Goal: Task Accomplishment & Management: Use online tool/utility

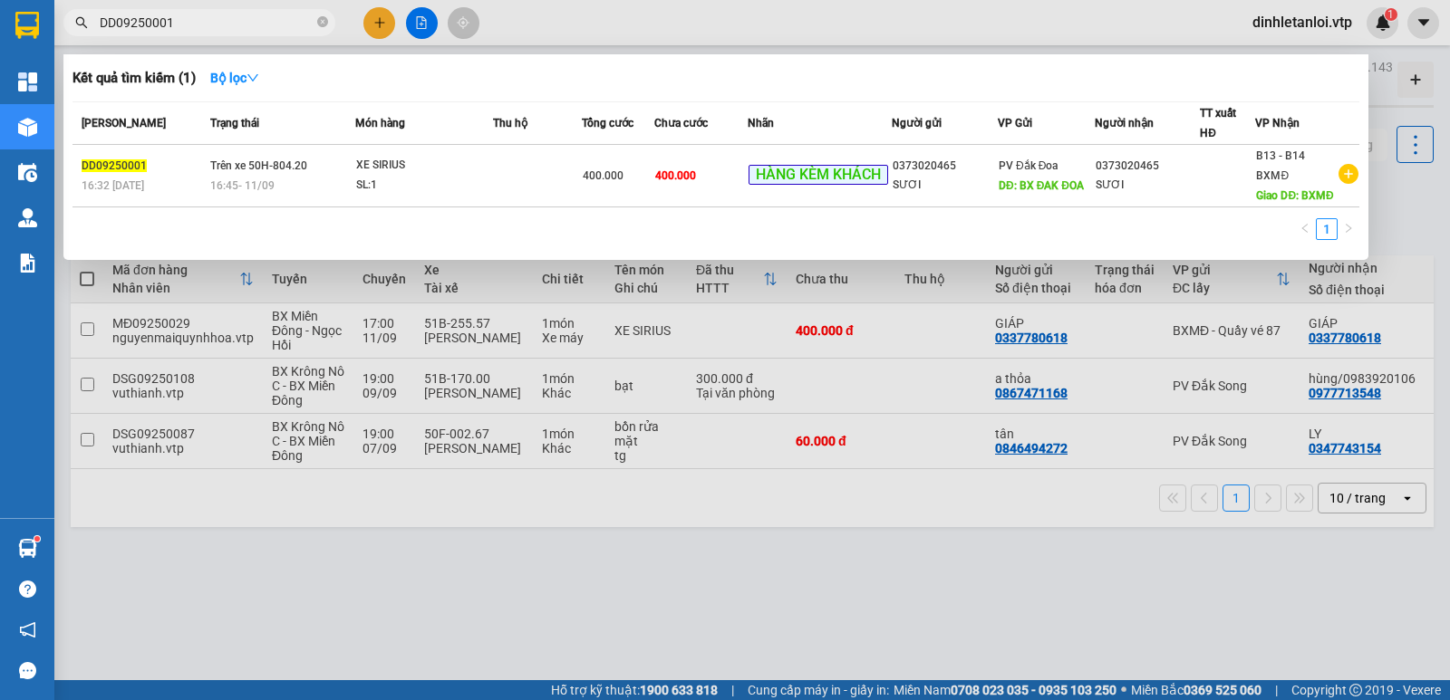
type input "DD09250001"
click at [863, 18] on div at bounding box center [725, 350] width 1450 height 700
click at [179, 27] on input "DD09250001" at bounding box center [207, 23] width 214 height 20
click at [448, 623] on div at bounding box center [725, 350] width 1450 height 700
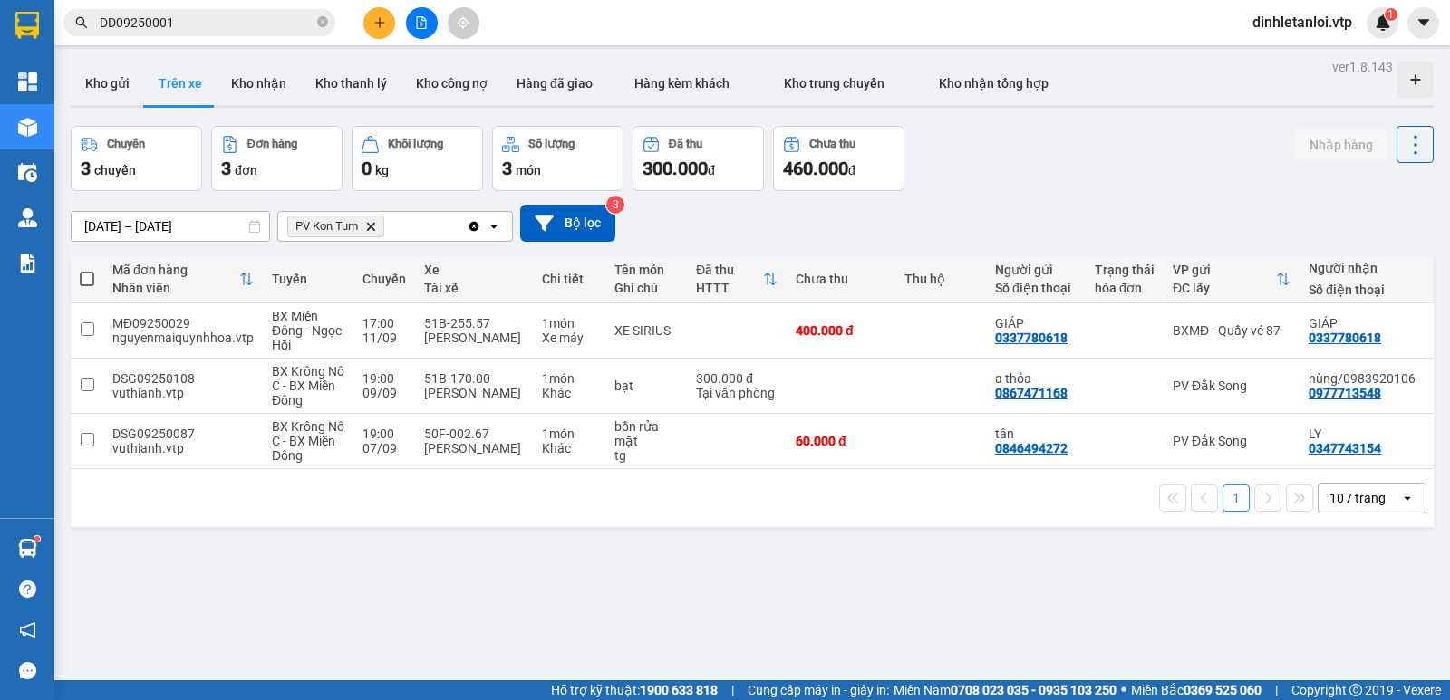
click at [371, 222] on icon "Delete" at bounding box center [370, 226] width 11 height 11
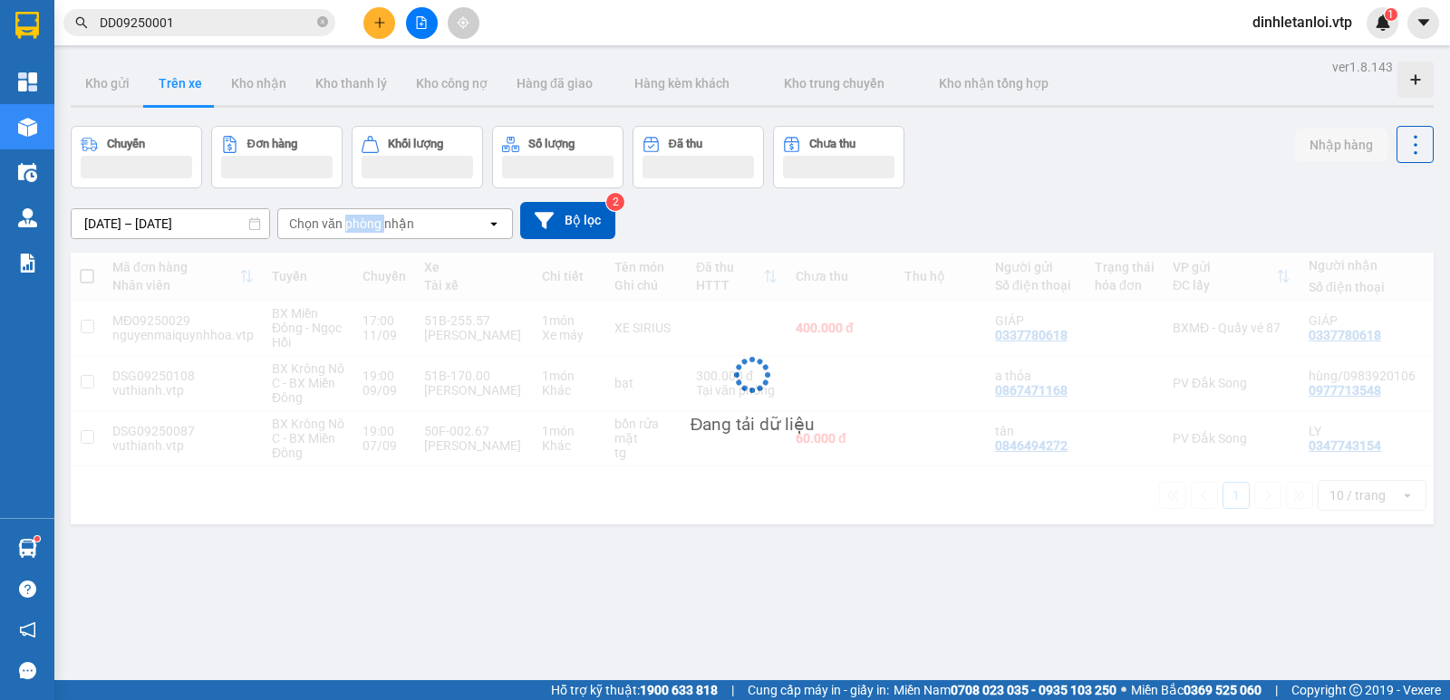
click at [371, 222] on div "Chọn văn phòng nhận" at bounding box center [351, 224] width 125 height 18
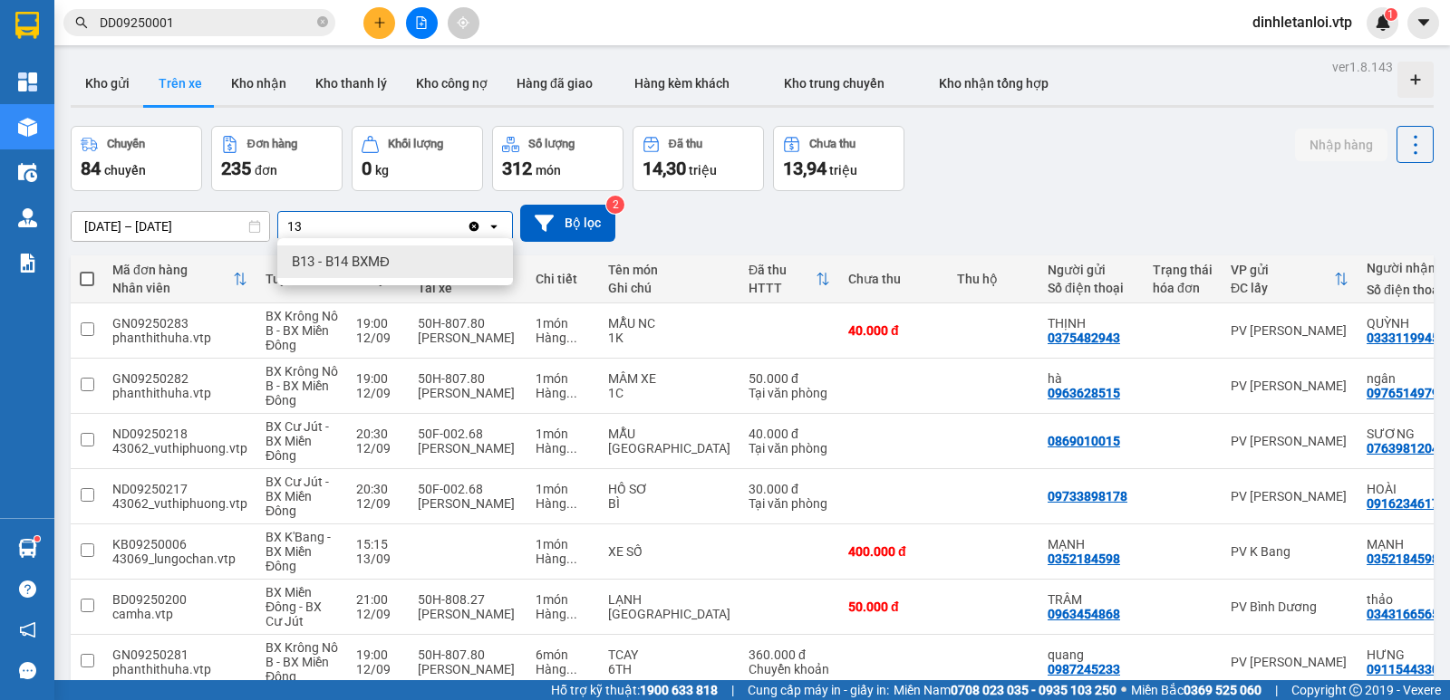
type input "13"
click at [350, 269] on span "B13 - B14 BXMĐ" at bounding box center [341, 262] width 98 height 18
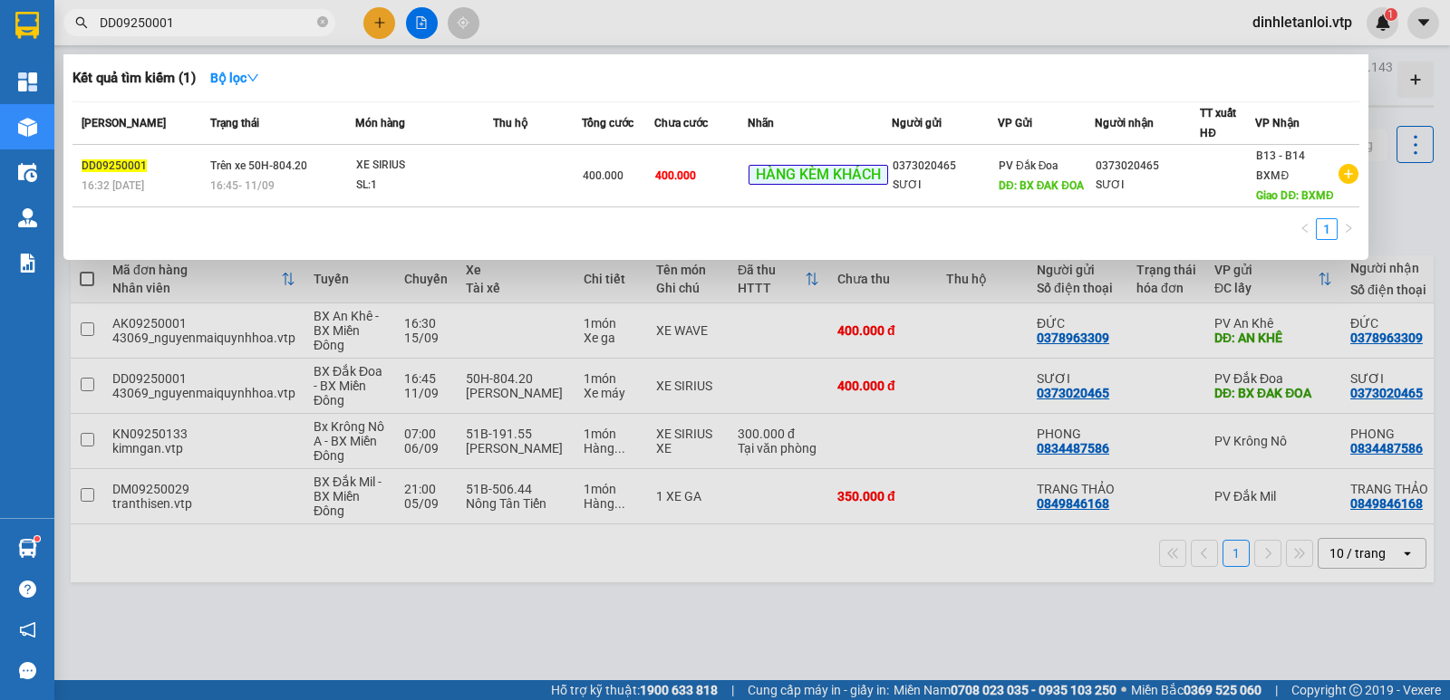
click at [208, 25] on input "DD09250001" at bounding box center [207, 23] width 214 height 20
click at [1013, 597] on div at bounding box center [725, 350] width 1450 height 700
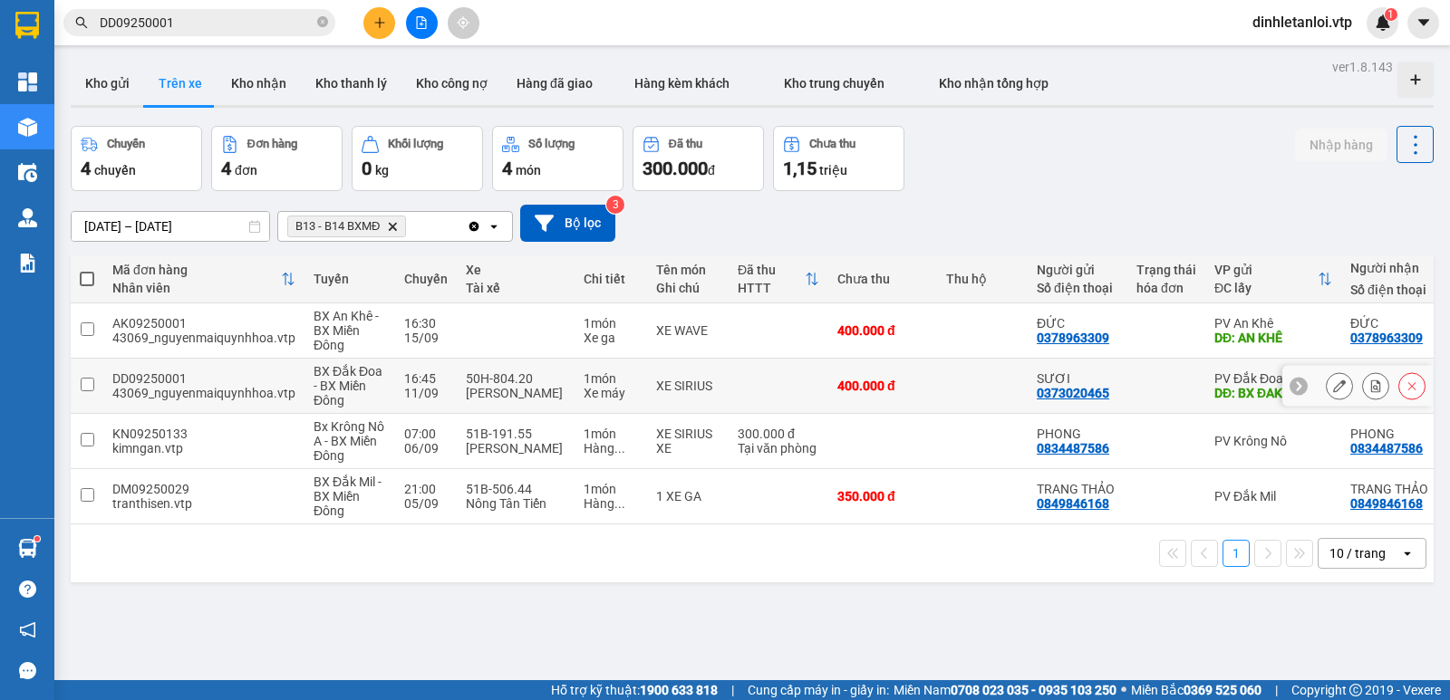
click at [82, 378] on input "checkbox" at bounding box center [88, 385] width 14 height 14
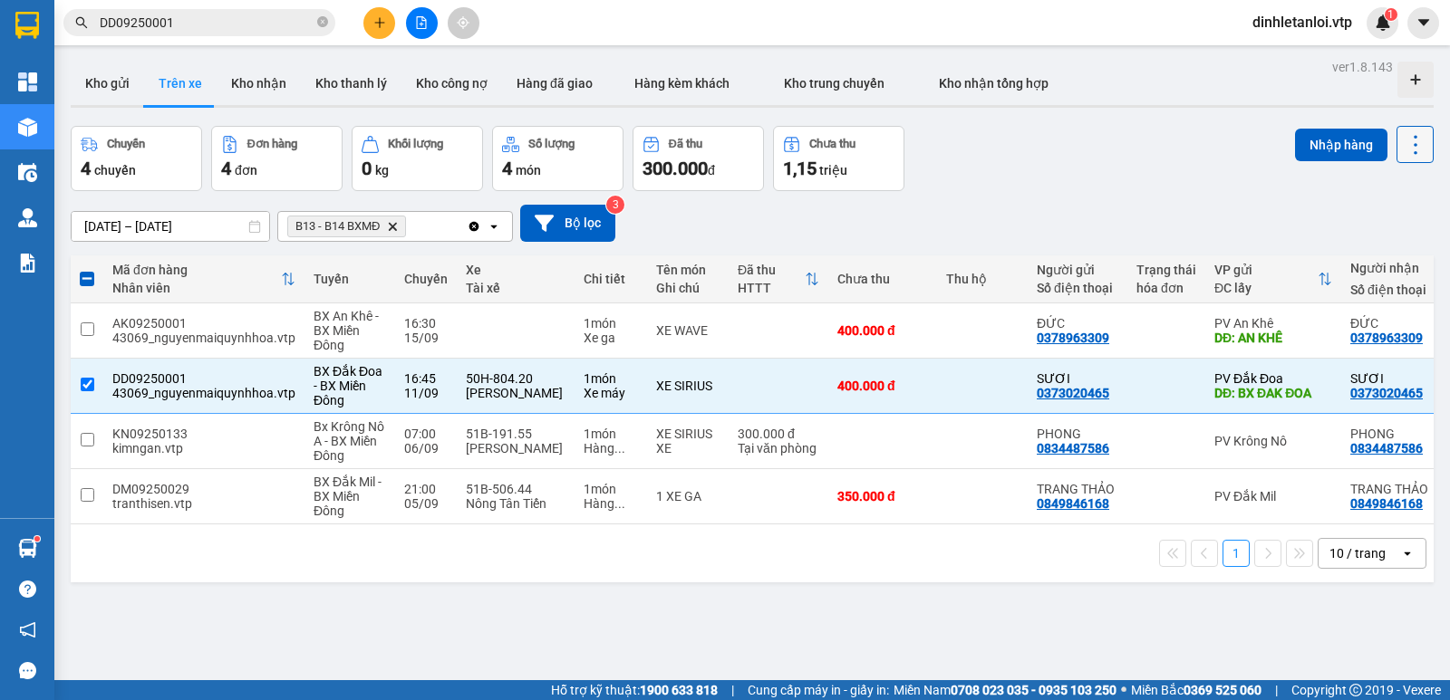
click at [1403, 145] on icon at bounding box center [1415, 144] width 25 height 25
click at [1339, 225] on div "Xóa hoàn toàn" at bounding box center [1364, 226] width 120 height 18
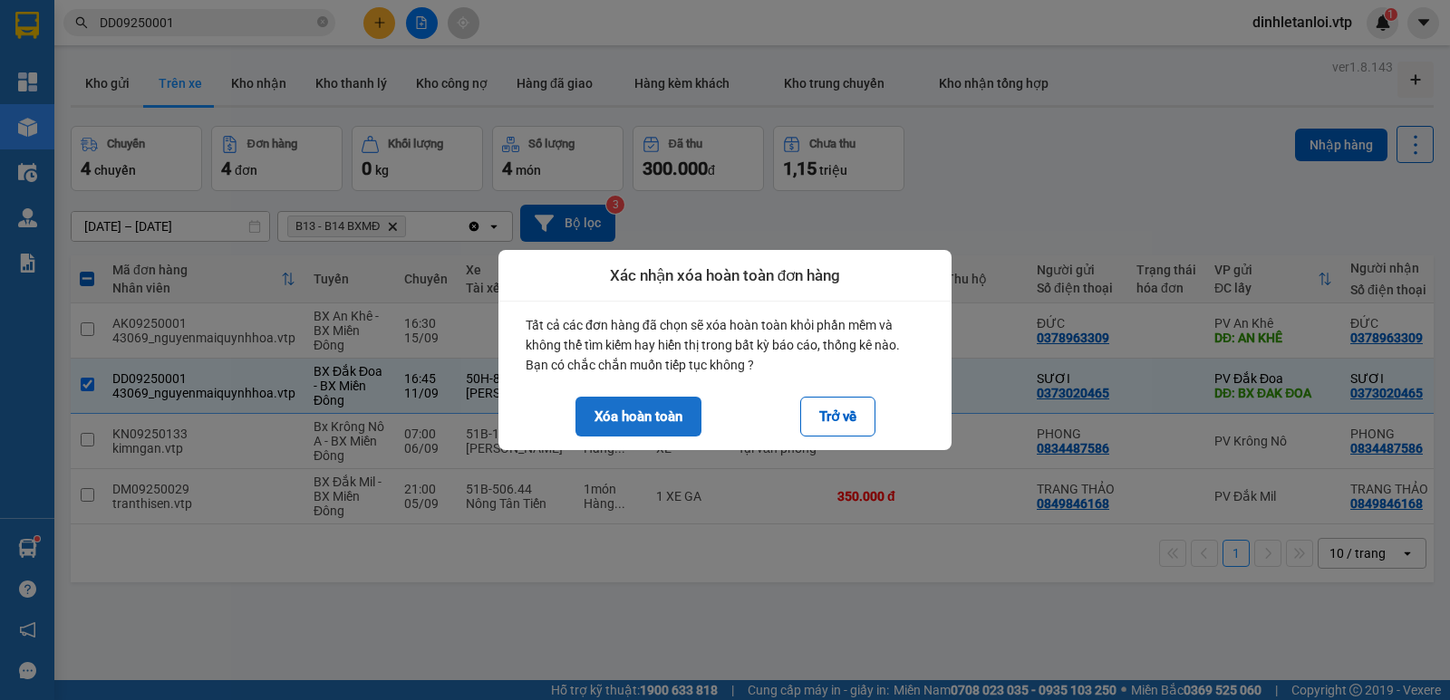
click at [662, 419] on button "Xóa hoàn toàn" at bounding box center [638, 417] width 126 height 40
checkbox input "false"
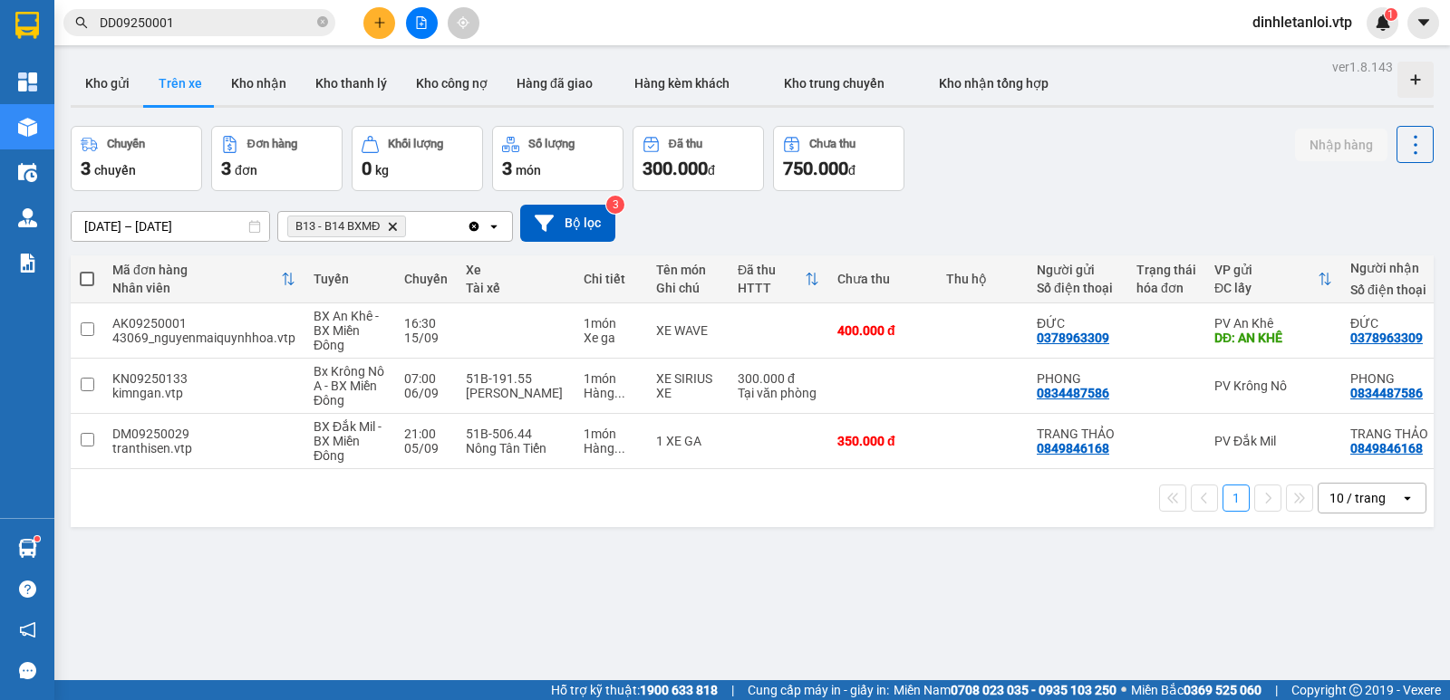
click at [272, 28] on input "DD09250001" at bounding box center [207, 23] width 214 height 20
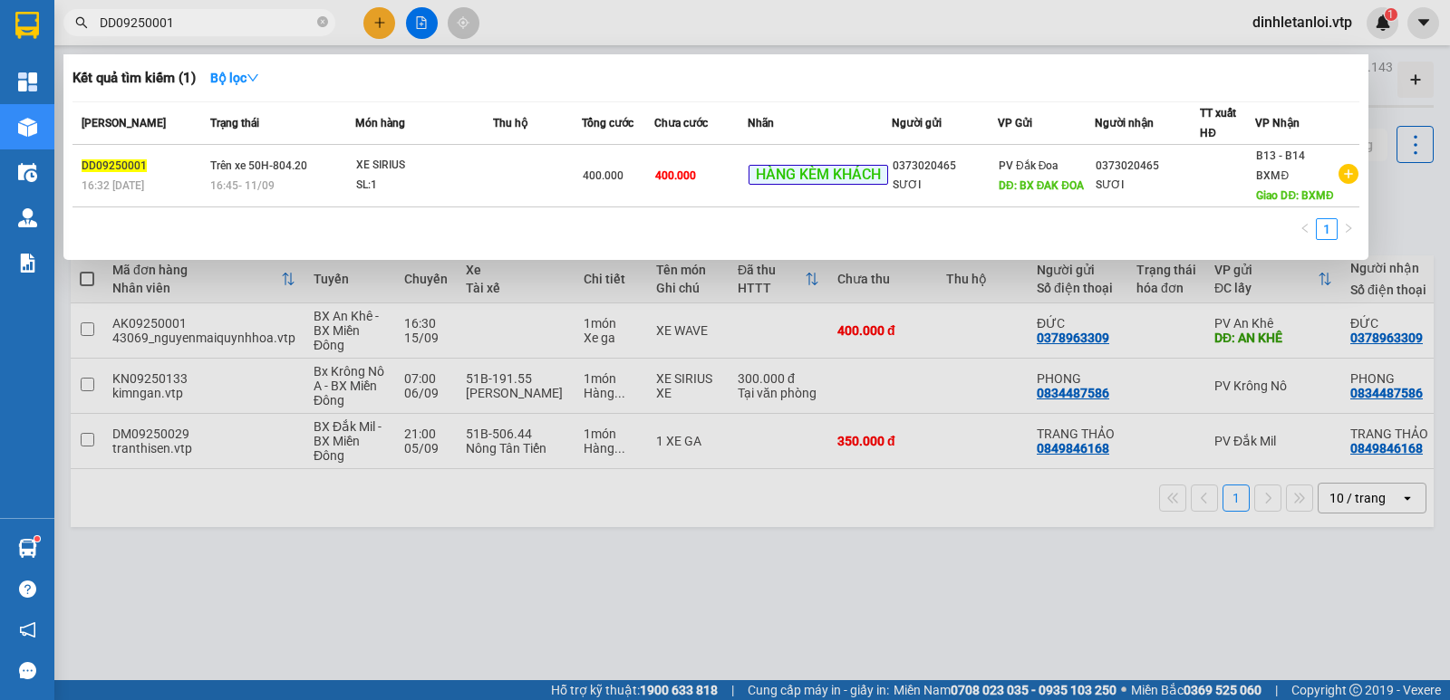
click at [320, 24] on icon "close-circle" at bounding box center [322, 21] width 11 height 11
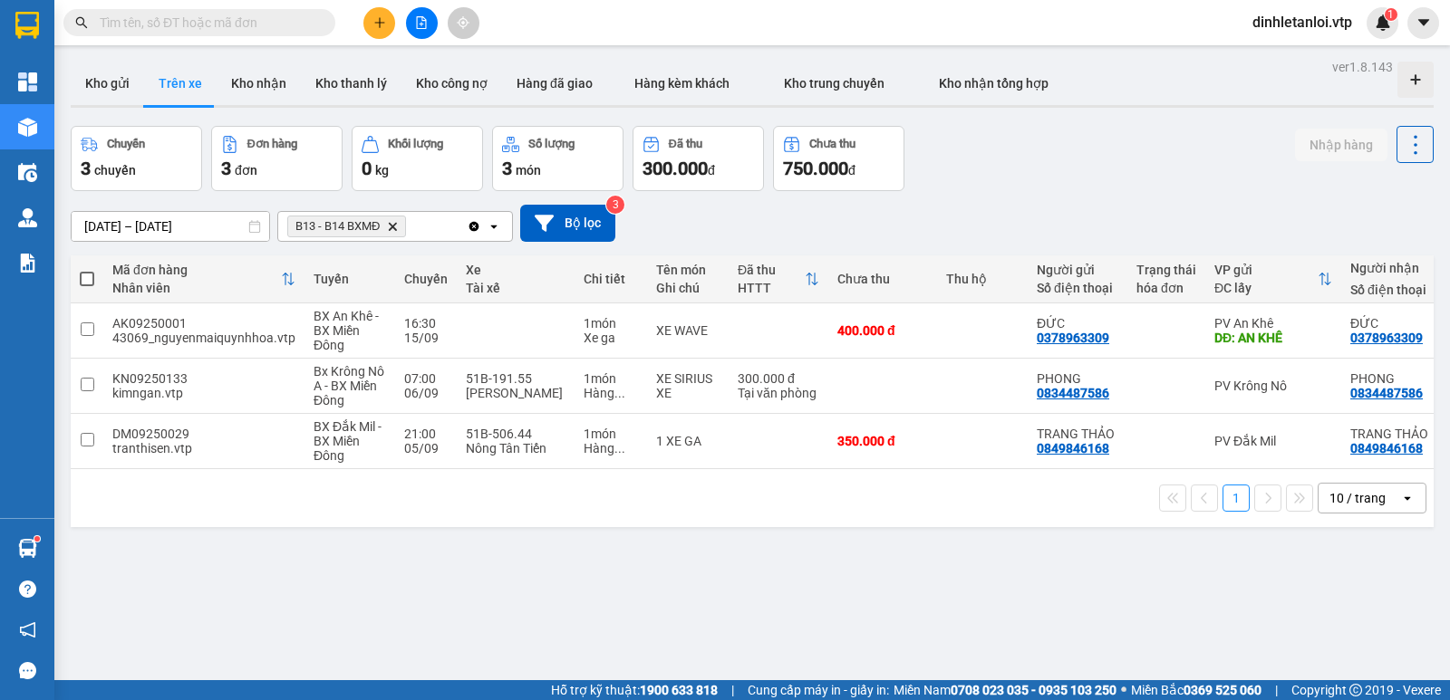
click at [311, 26] on input "text" at bounding box center [207, 23] width 214 height 20
paste input "DD09250001"
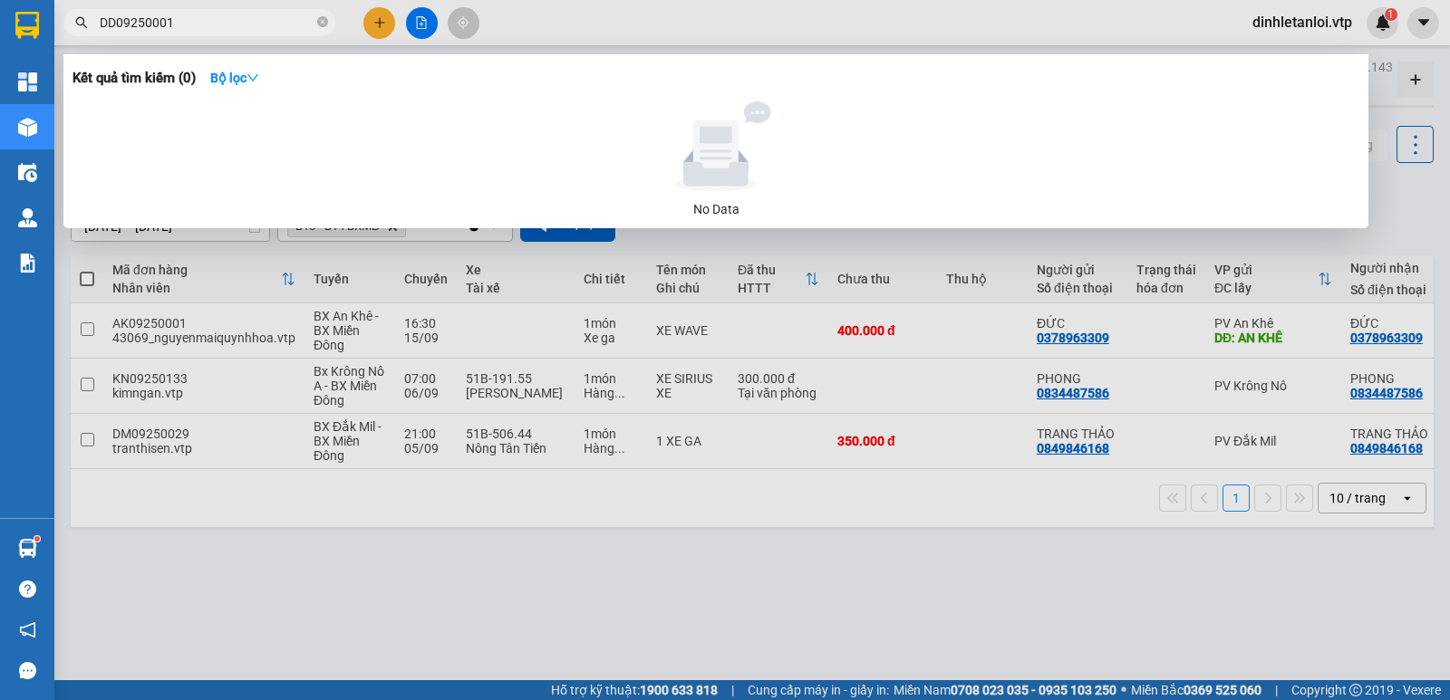
type input "DD09250001"
click at [412, 541] on div at bounding box center [725, 350] width 1450 height 700
